Goal: Transaction & Acquisition: Purchase product/service

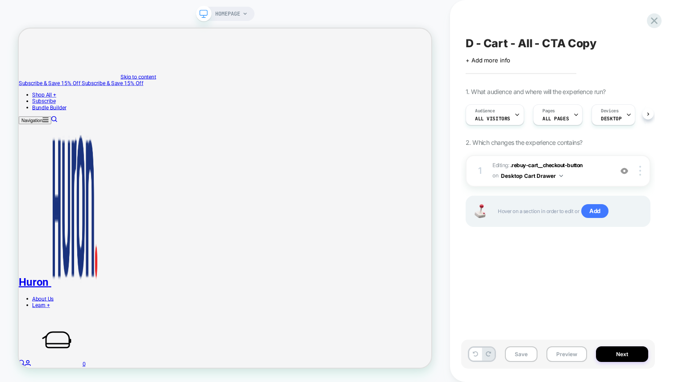
scroll to position [0, 0]
click at [548, 49] on div at bounding box center [548, 62] width 6 height 27
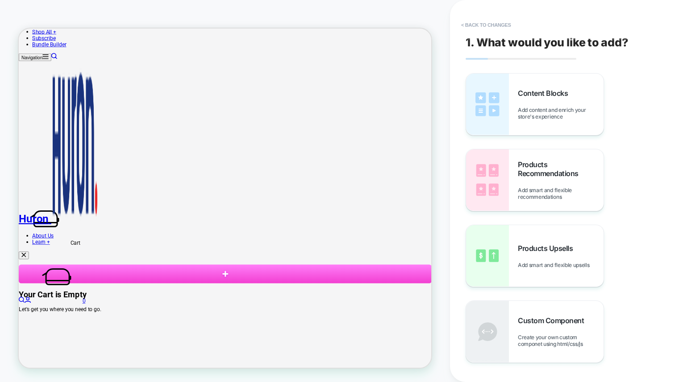
scroll to position [248, 0]
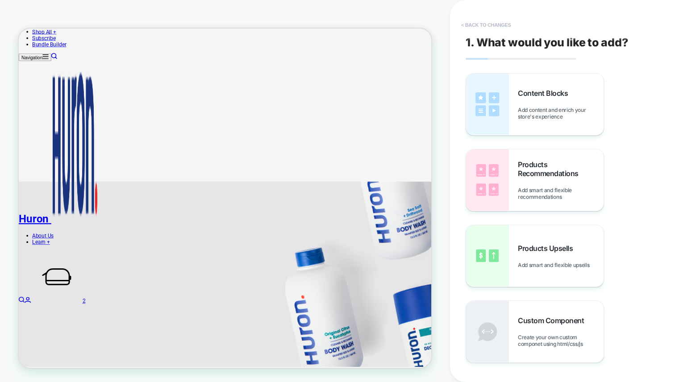
click at [468, 24] on button "< Back to changes" at bounding box center [486, 25] width 59 height 14
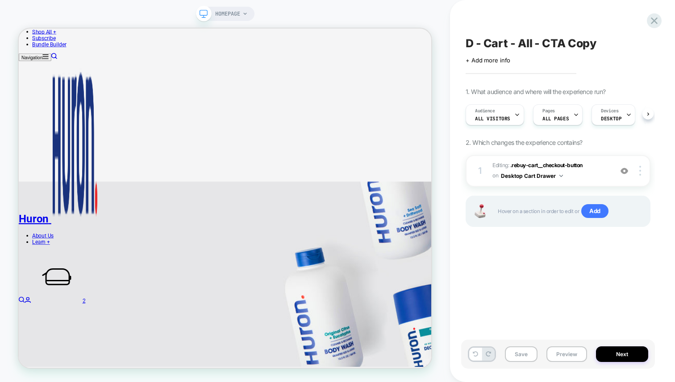
scroll to position [0, 0]
click at [242, 13] on icon at bounding box center [244, 13] width 5 height 5
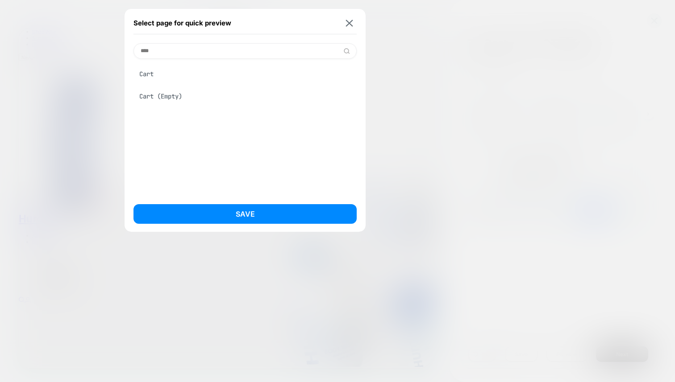
type input "****"
click at [198, 70] on div "Cart" at bounding box center [244, 74] width 223 height 17
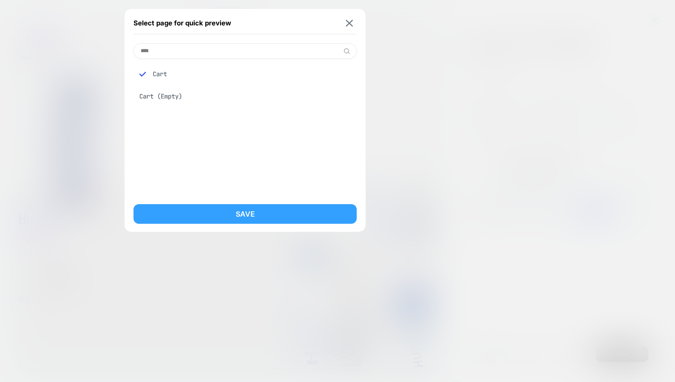
click at [200, 216] on button "Save" at bounding box center [244, 214] width 223 height 20
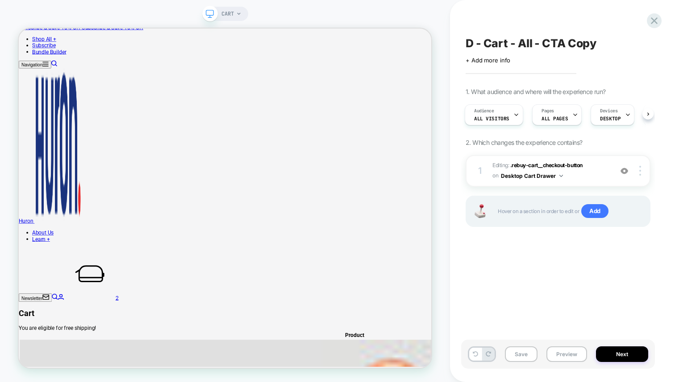
scroll to position [0, 0]
